Goal: Task Accomplishment & Management: Use online tool/utility

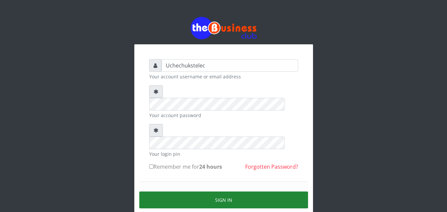
click at [233, 192] on button "Sign in" at bounding box center [223, 200] width 169 height 17
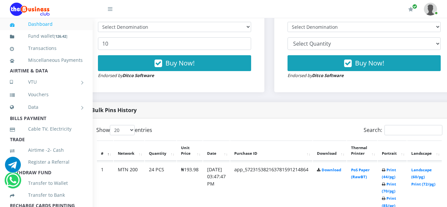
scroll to position [280, 44]
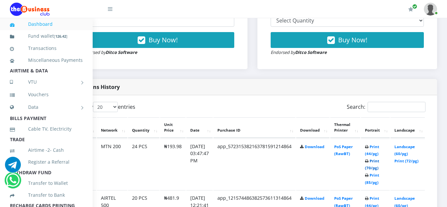
click at [371, 169] on link "Print (70/pg)" at bounding box center [372, 165] width 14 height 12
